Goal: Download file/media

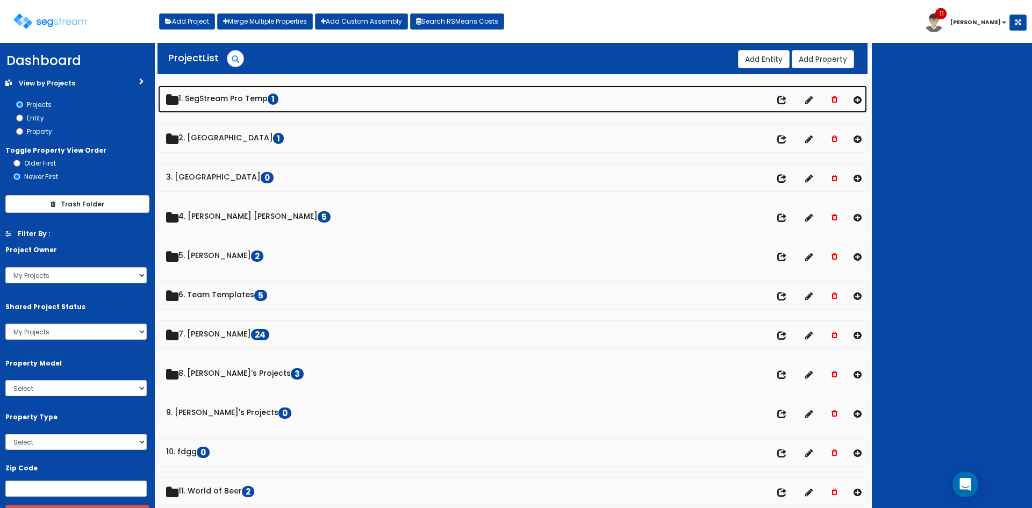
click at [234, 98] on link "1. SegStream Pro Temp 1" at bounding box center [512, 98] width 709 height 27
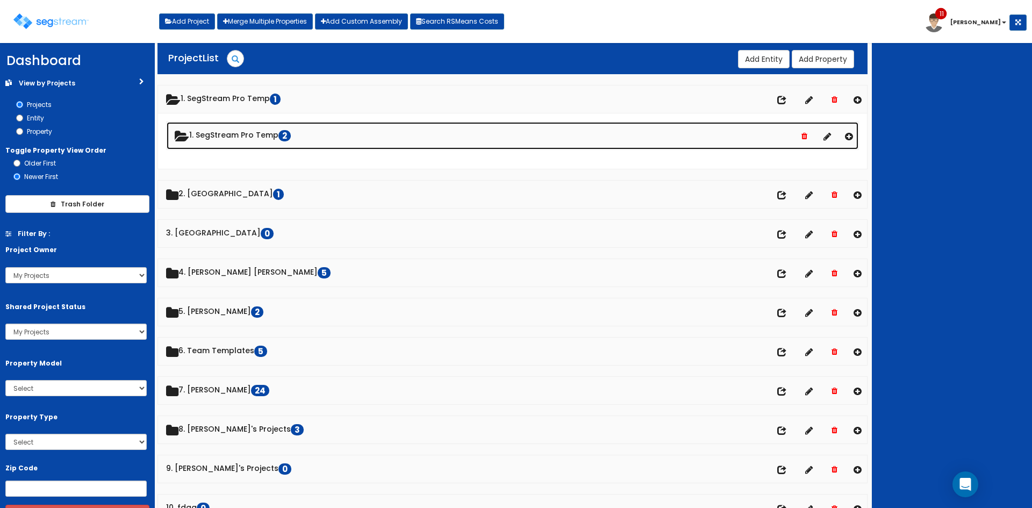
click at [224, 137] on link "1. SegStream Pro Temp 2" at bounding box center [513, 135] width 692 height 27
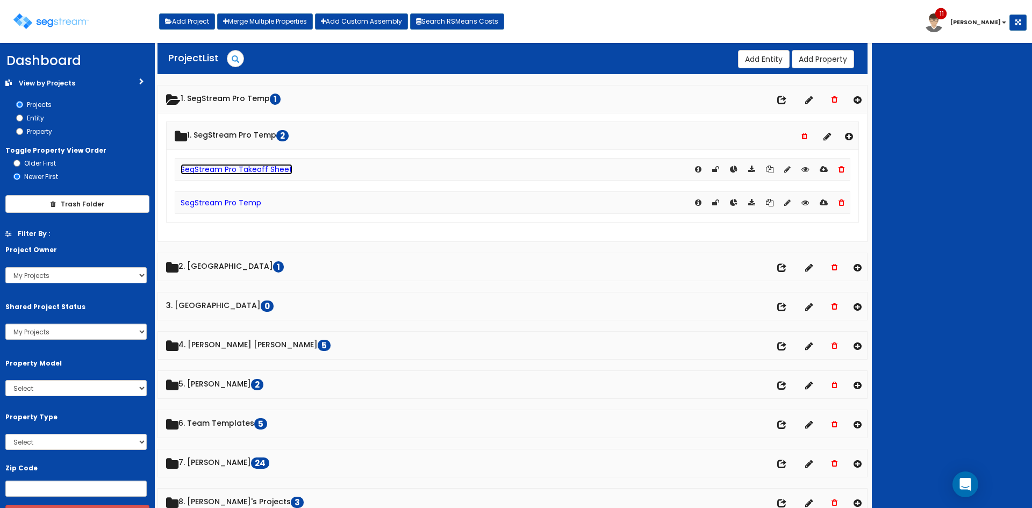
click at [236, 174] on link "SegStream Pro Takeoff Sheet" at bounding box center [237, 169] width 112 height 11
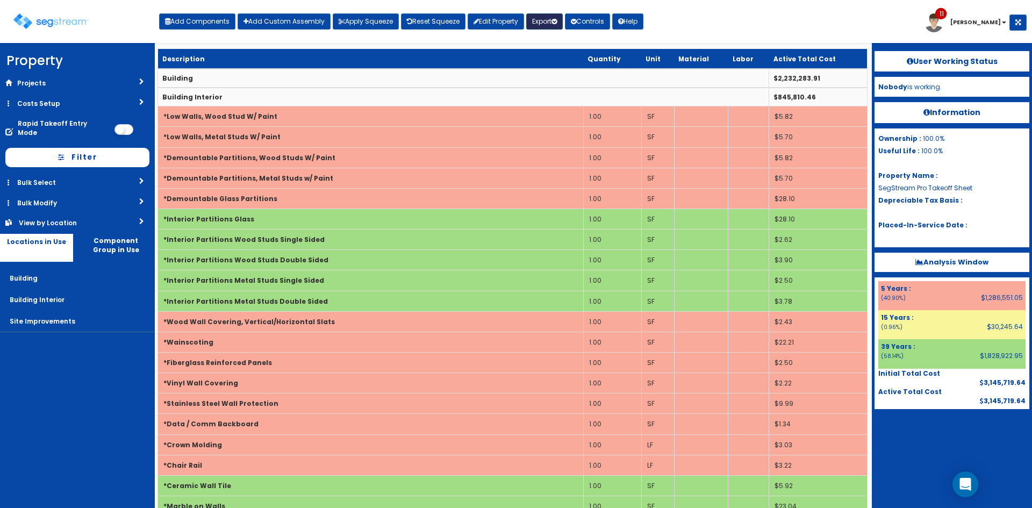
click at [549, 23] on button "Export" at bounding box center [544, 21] width 37 height 16
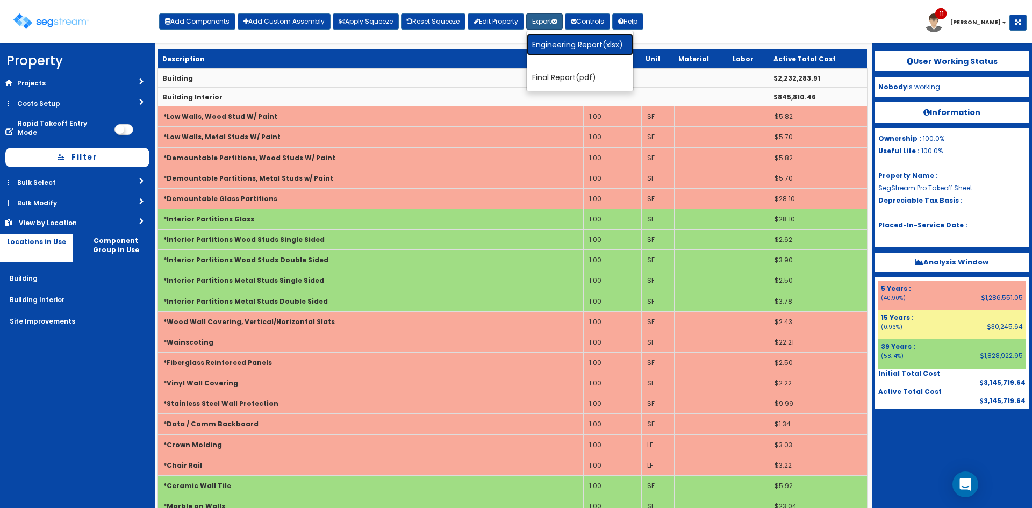
click at [561, 49] on link "Engineering Report(xlsx)" at bounding box center [580, 45] width 106 height 22
